Goal: Task Accomplishment & Management: Manage account settings

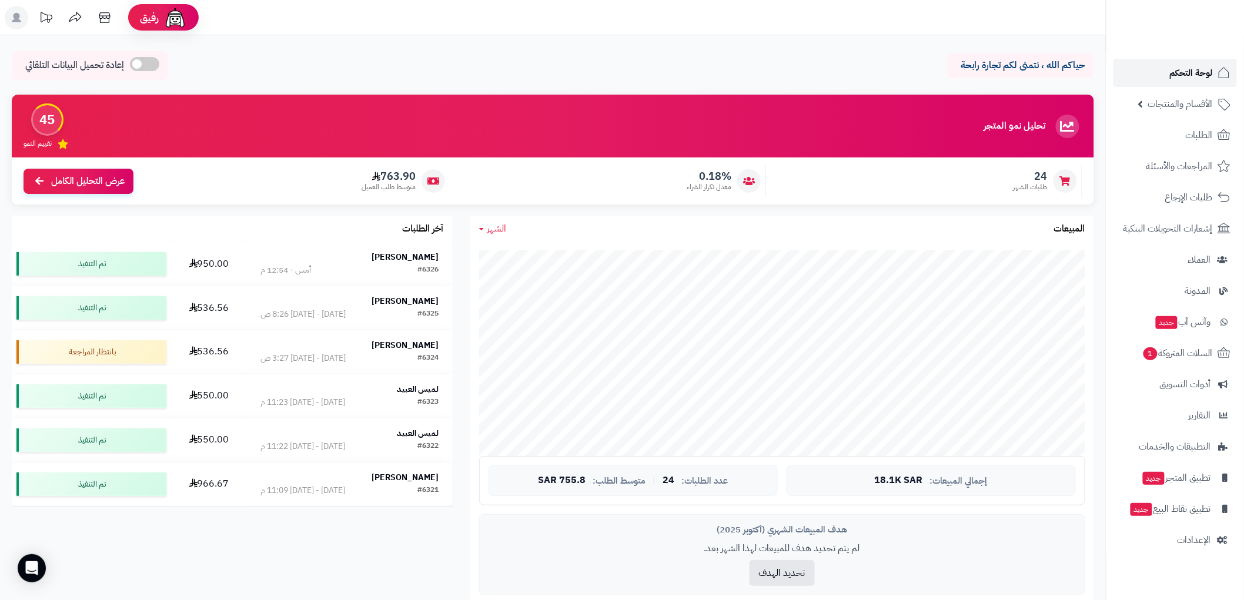
click at [1182, 75] on span "لوحة التحكم" at bounding box center [1190, 73] width 43 height 16
click at [1189, 142] on span "الطلبات" at bounding box center [1198, 135] width 27 height 16
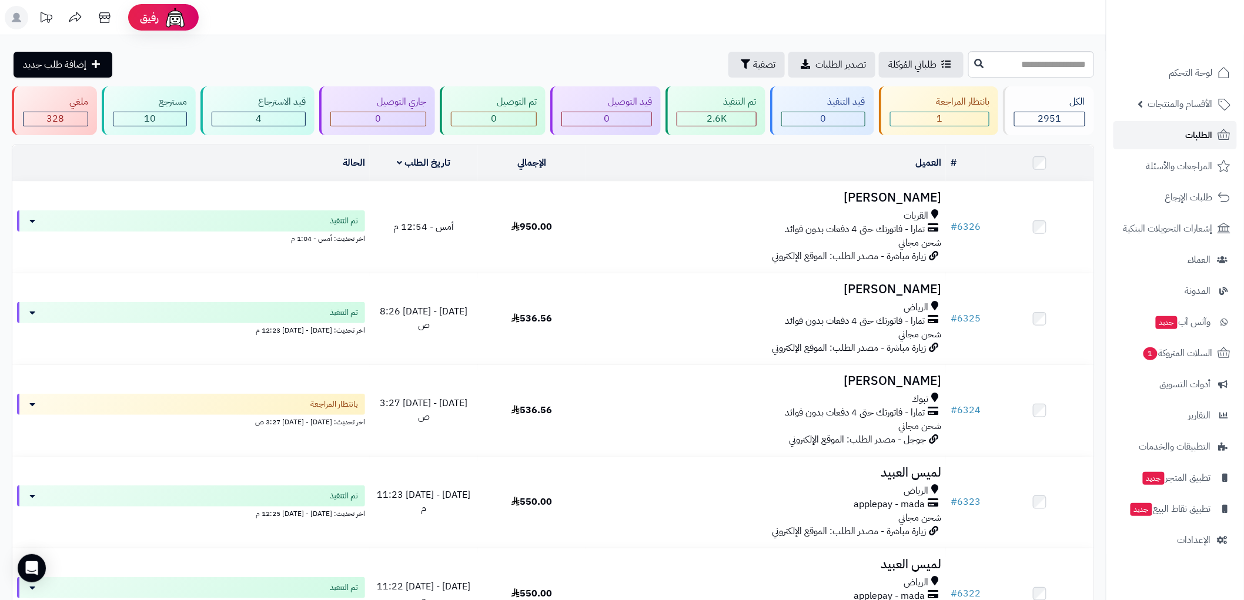
click at [1195, 135] on span "الطلبات" at bounding box center [1198, 135] width 27 height 16
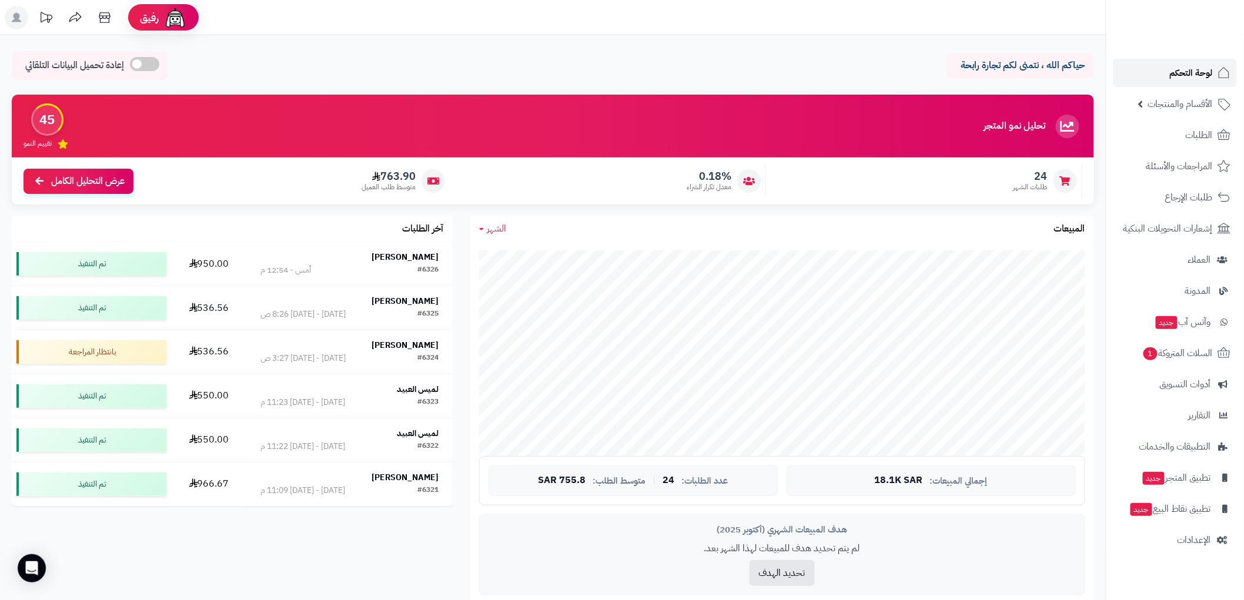
click at [1206, 80] on span "لوحة التحكم" at bounding box center [1190, 73] width 43 height 16
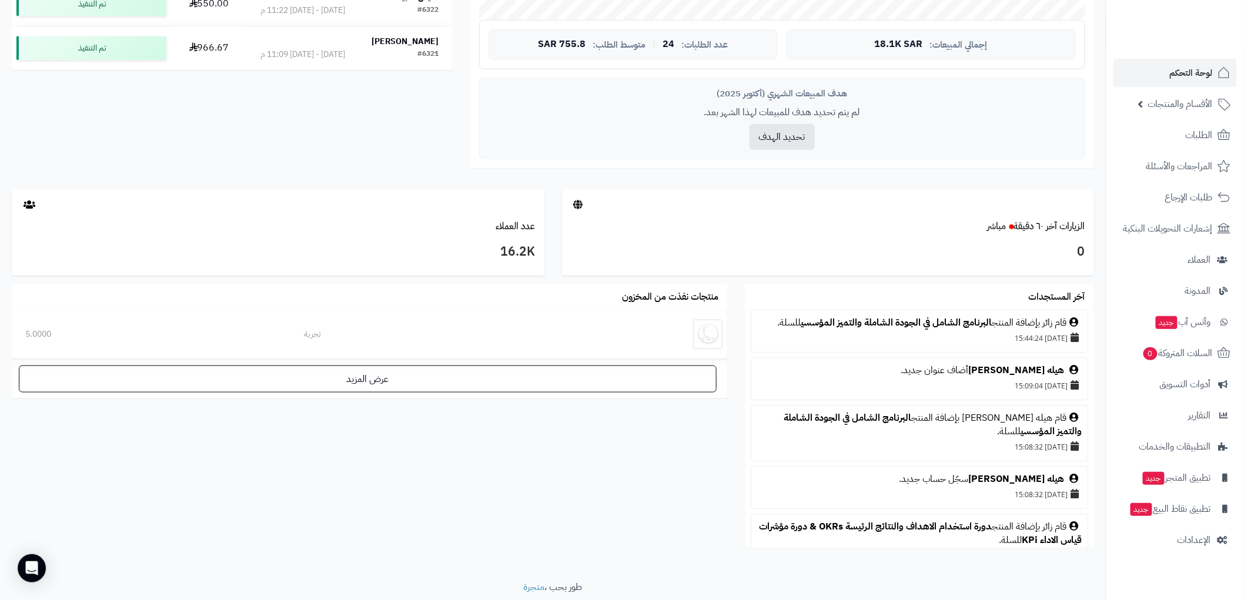
scroll to position [477, 0]
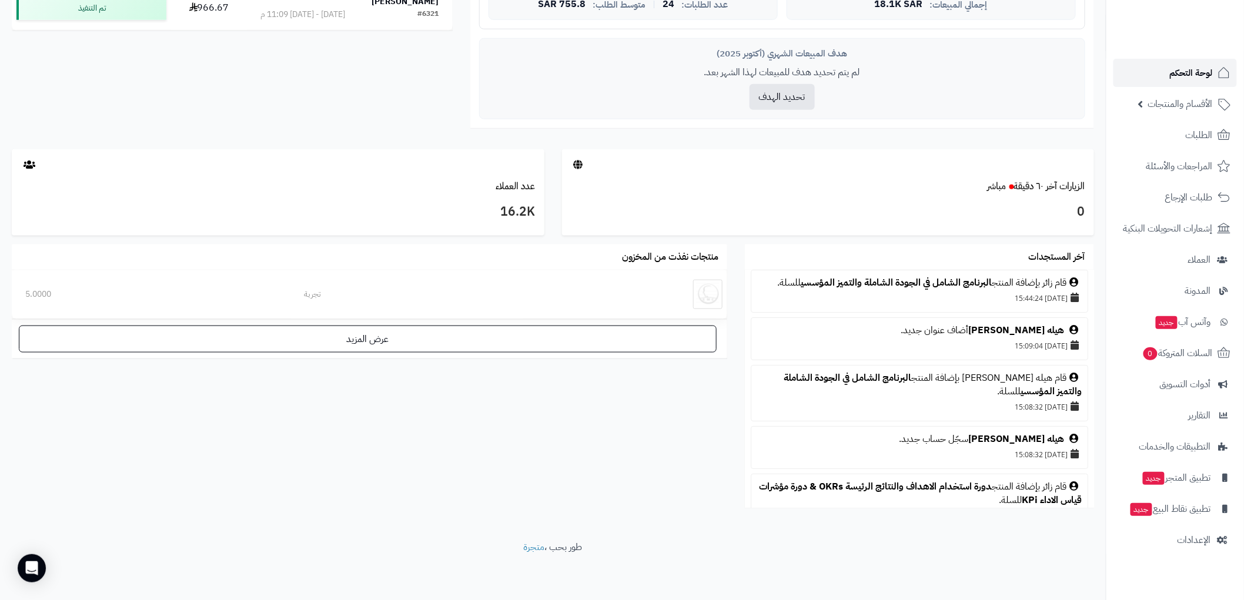
click at [1171, 75] on span "لوحة التحكم" at bounding box center [1190, 73] width 43 height 16
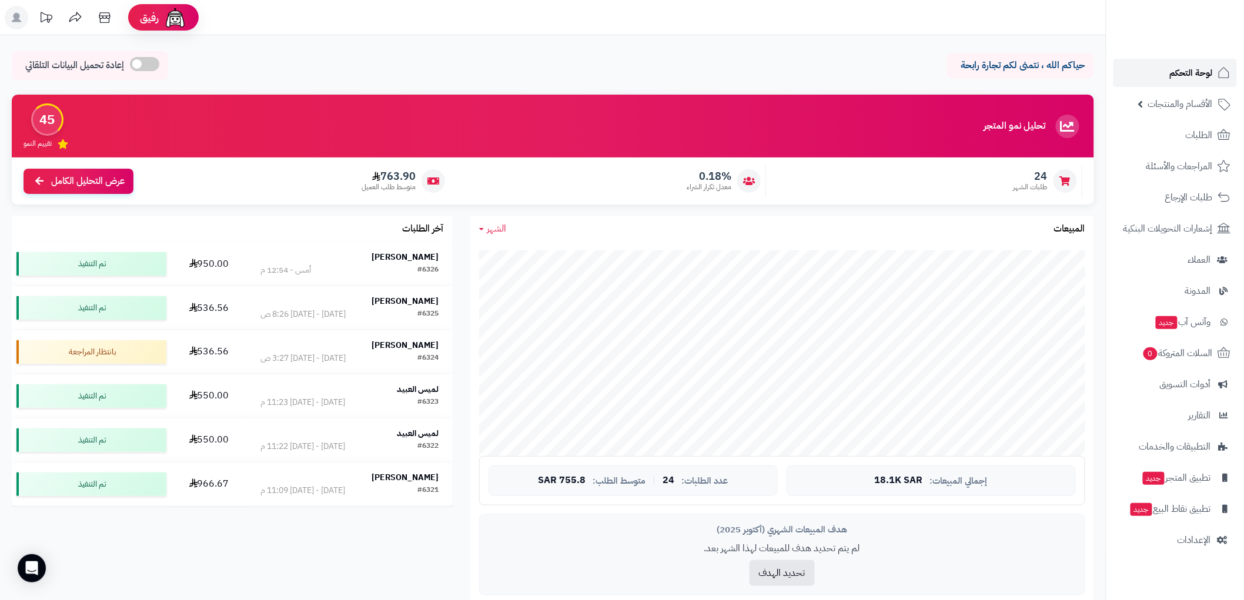
click at [1214, 77] on link "لوحة التحكم" at bounding box center [1174, 73] width 123 height 28
